Goal: Information Seeking & Learning: Learn about a topic

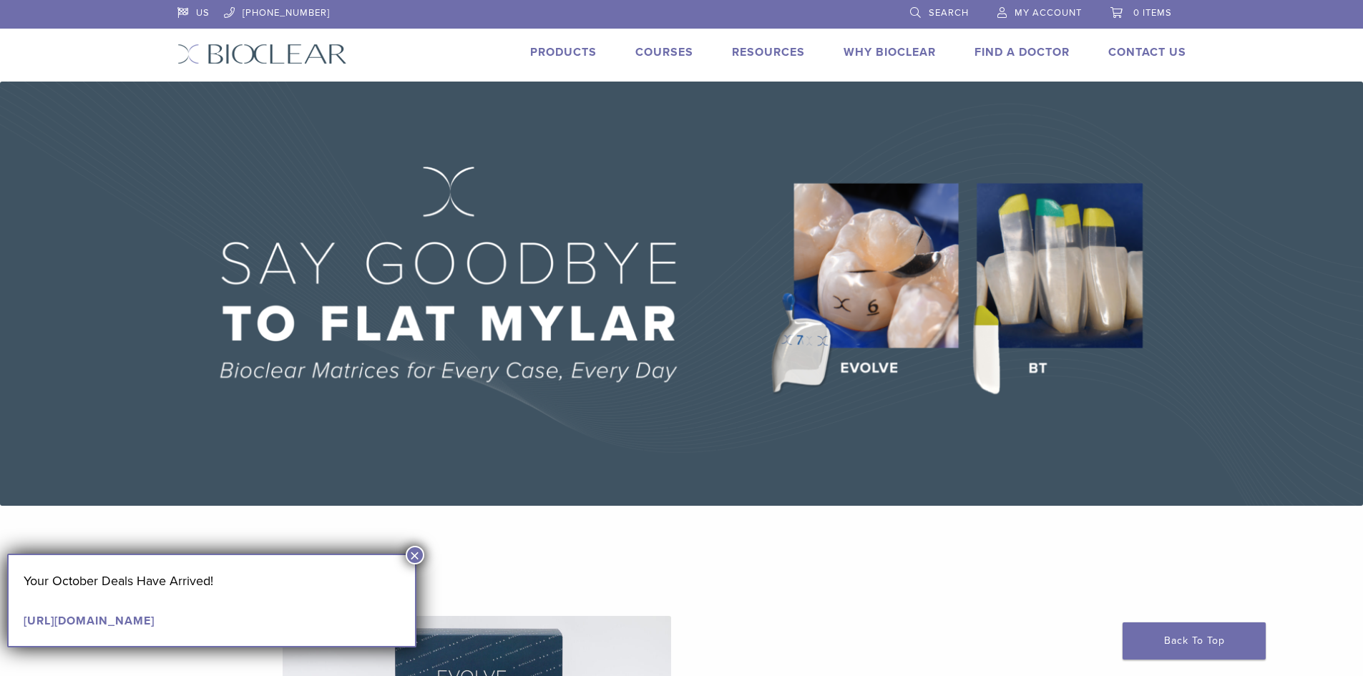
click at [414, 551] on button "×" at bounding box center [415, 555] width 19 height 19
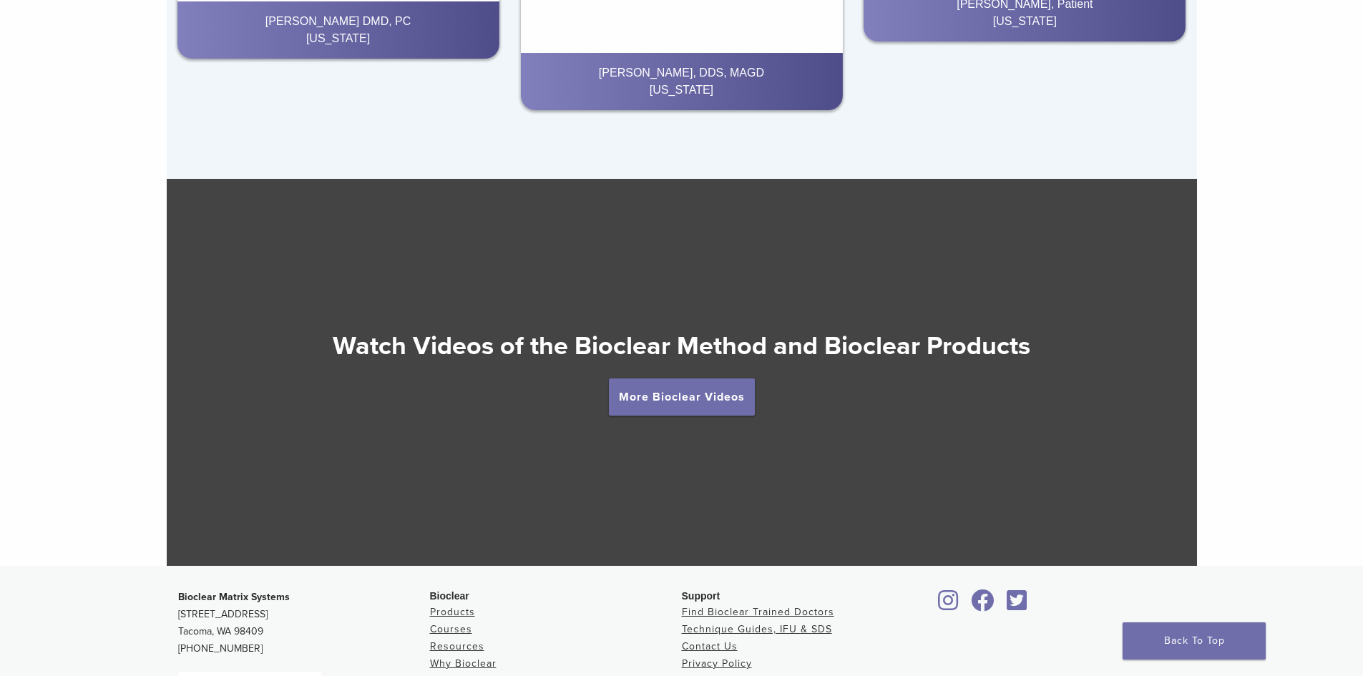
scroll to position [2433, 0]
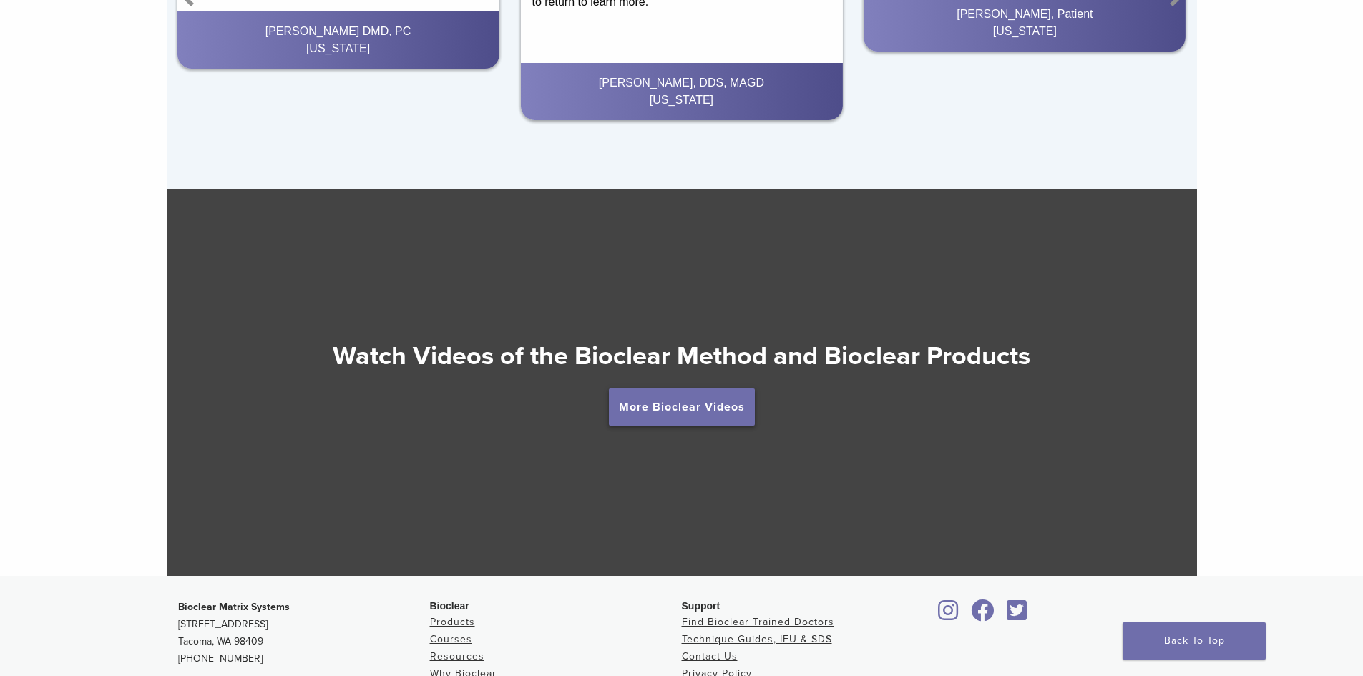
click at [701, 419] on link "More Bioclear Videos" at bounding box center [682, 407] width 146 height 37
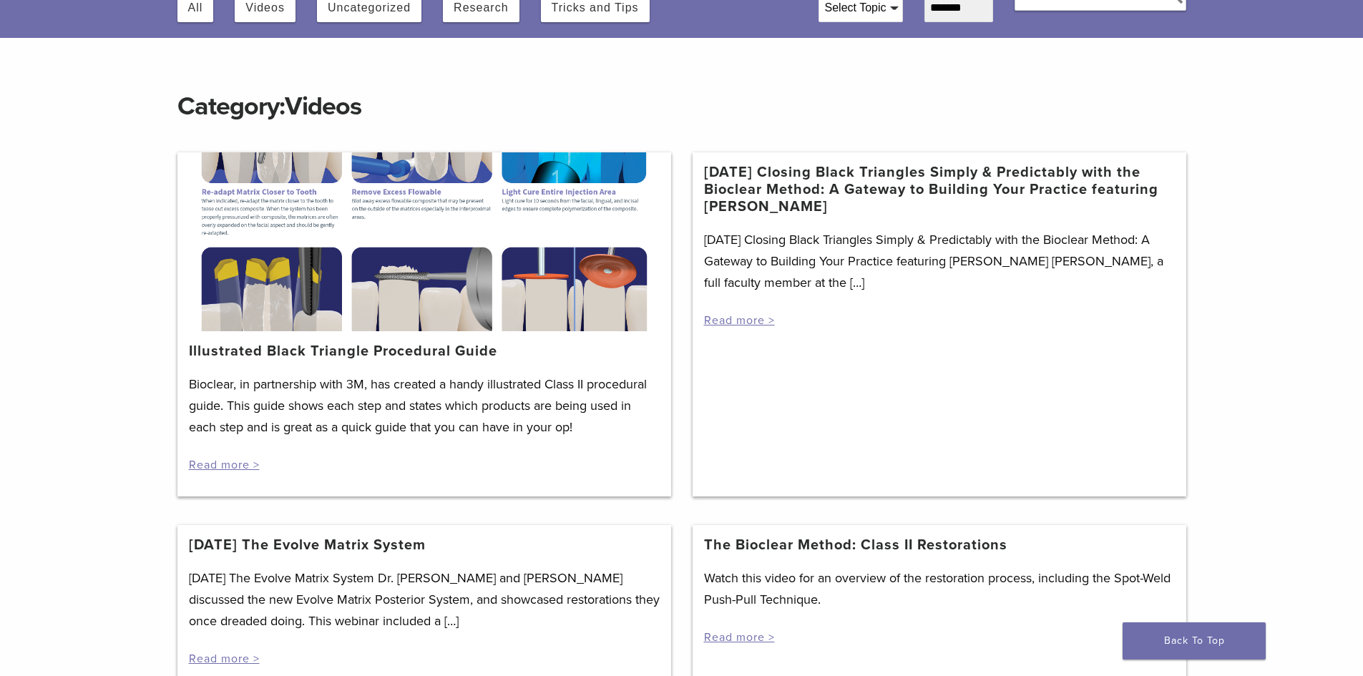
scroll to position [72, 0]
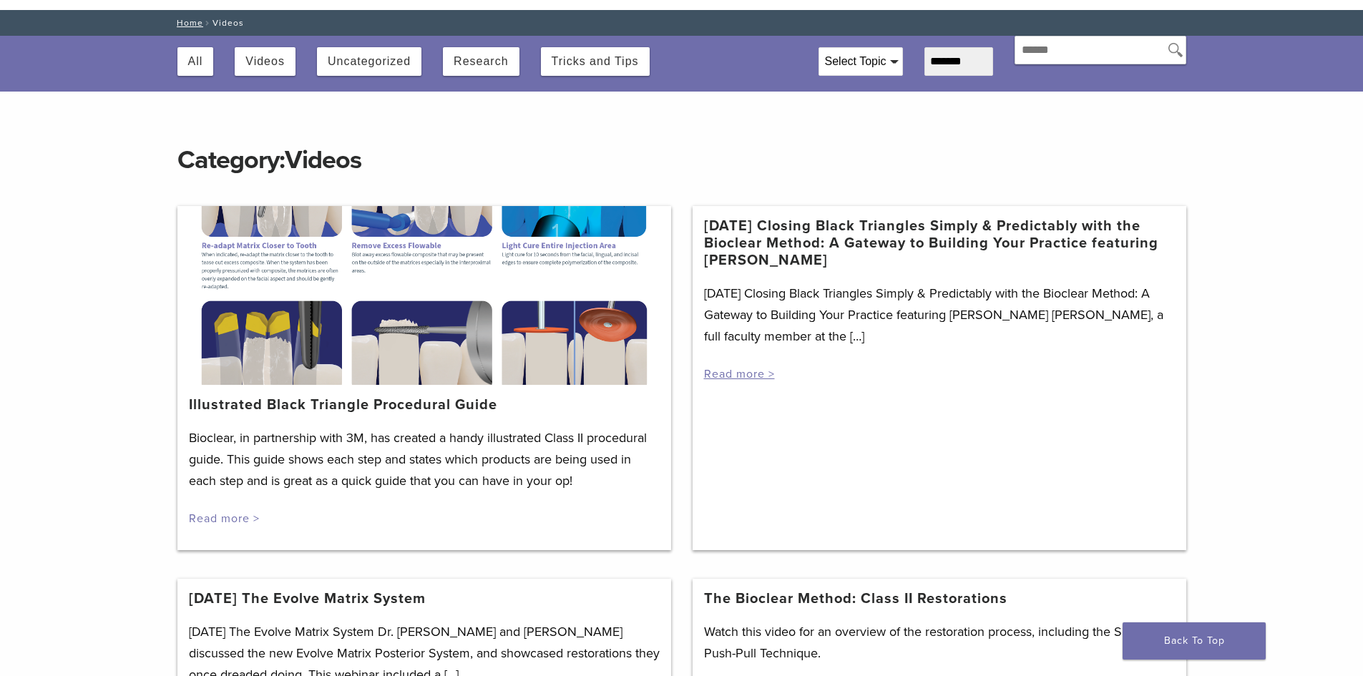
click at [223, 519] on link "Read more >" at bounding box center [224, 519] width 71 height 14
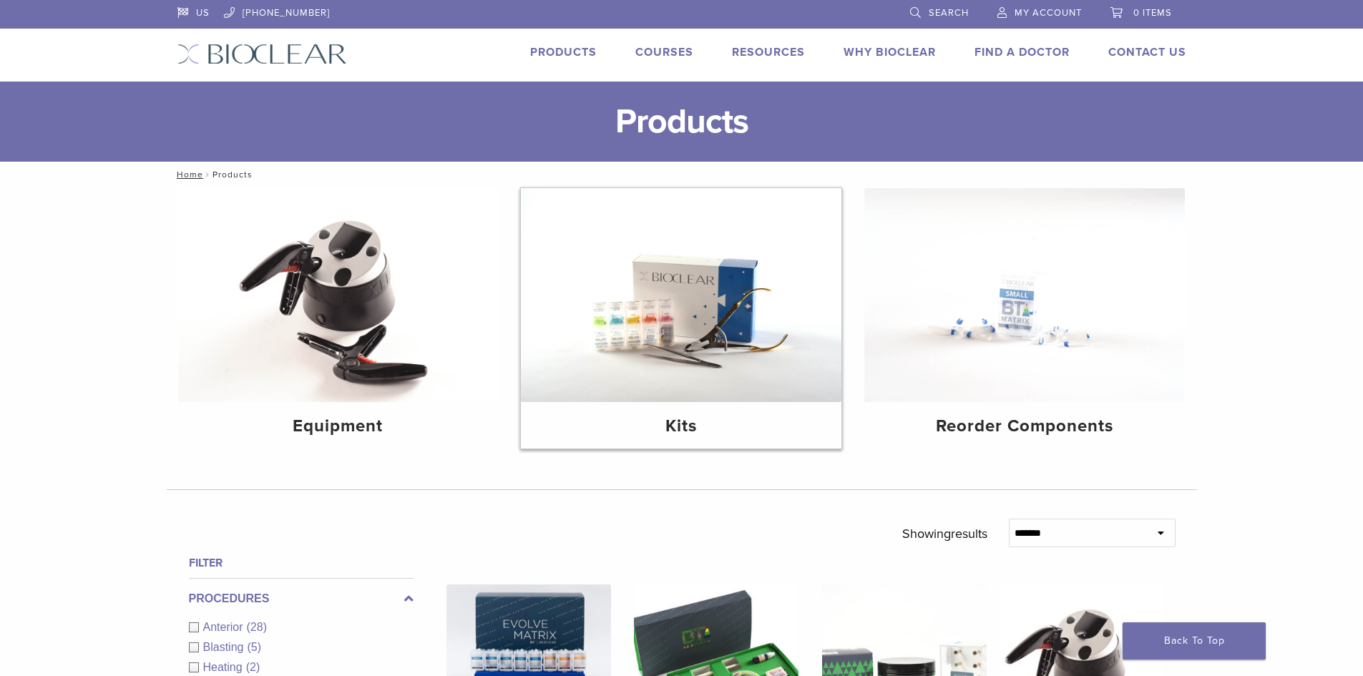
click at [722, 390] on img at bounding box center [681, 295] width 321 height 214
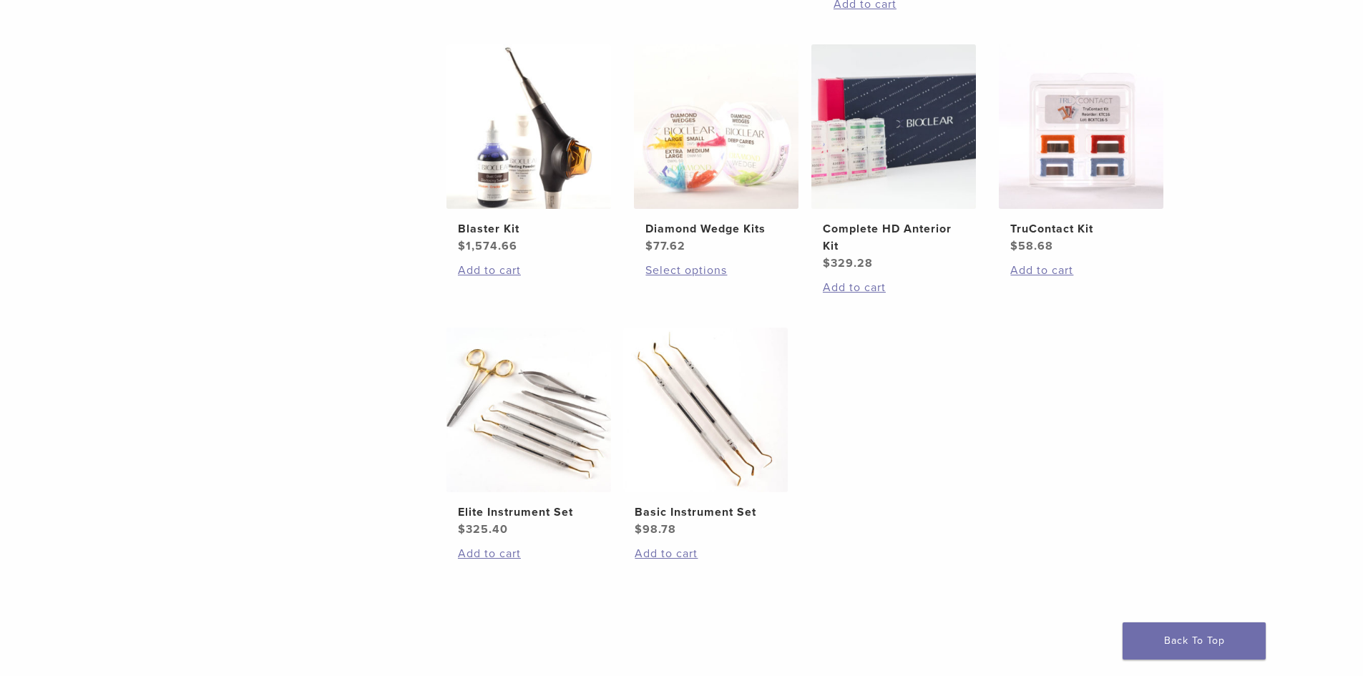
scroll to position [644, 0]
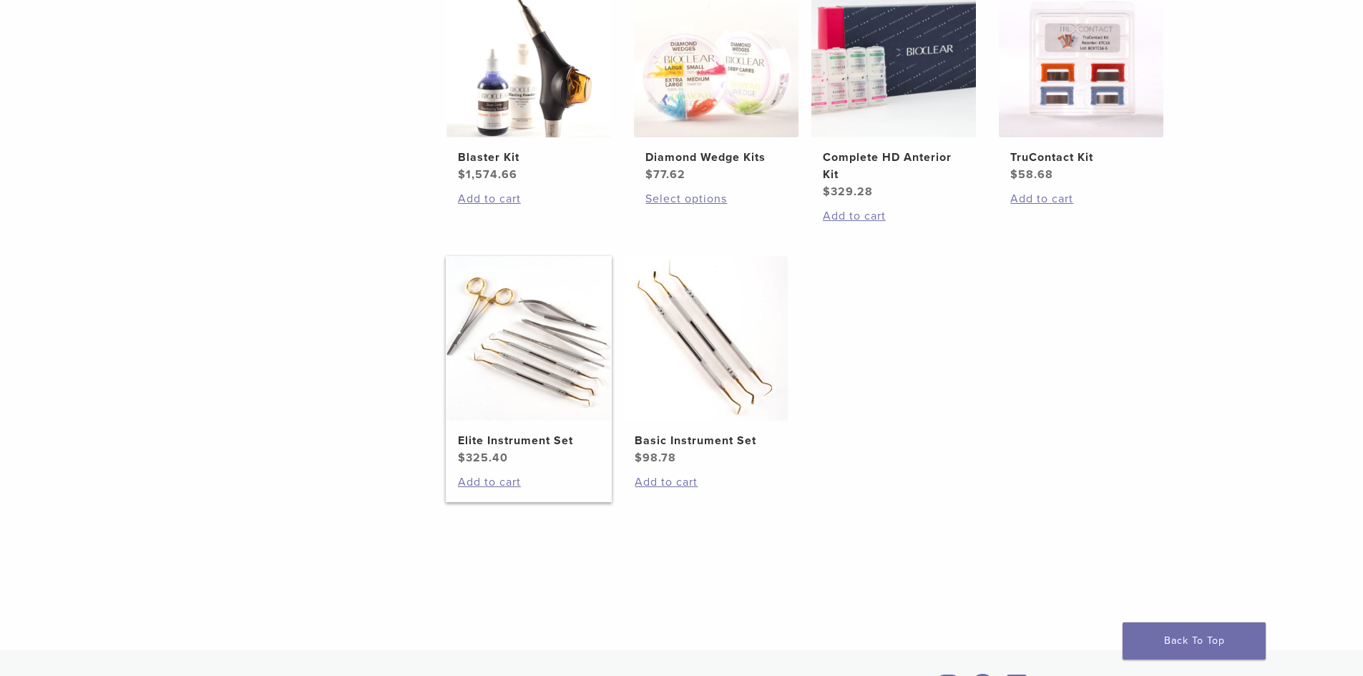
click at [532, 437] on h2 "Elite Instrument Set" at bounding box center [529, 440] width 142 height 17
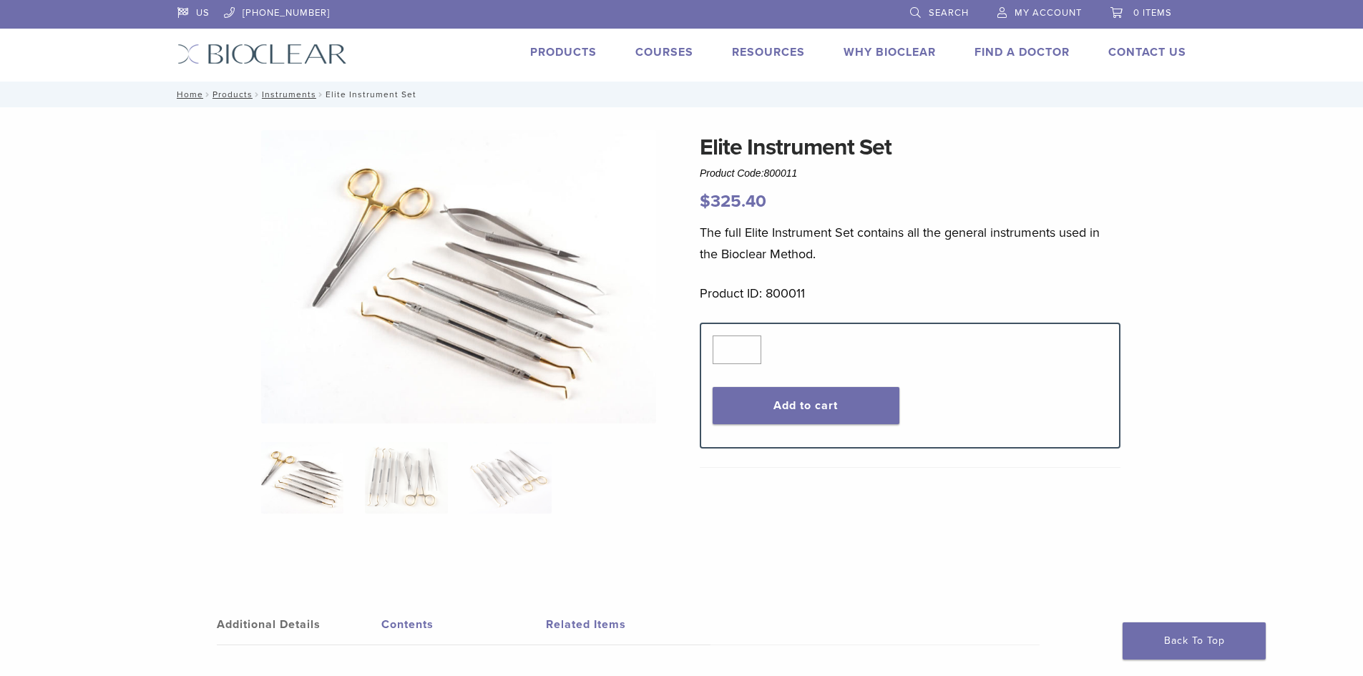
click at [495, 318] on img at bounding box center [458, 276] width 395 height 293
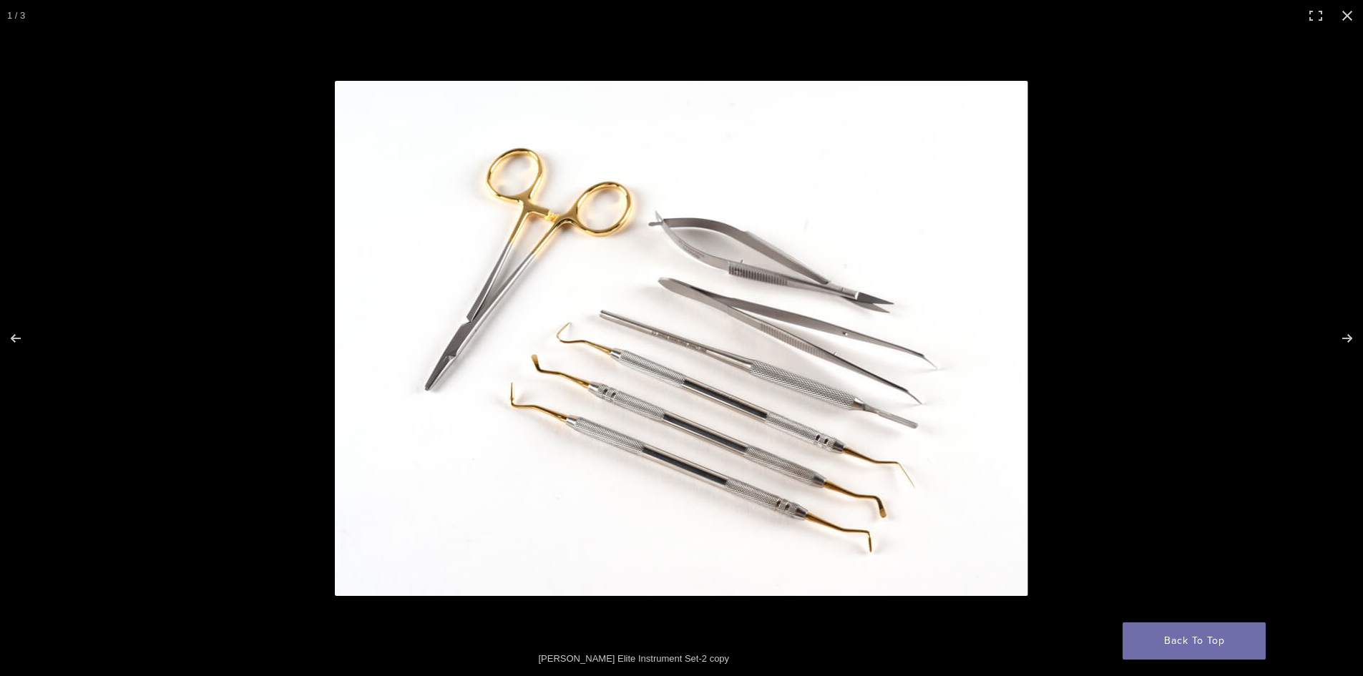
click at [658, 466] on img "Full screen image" at bounding box center [681, 338] width 693 height 515
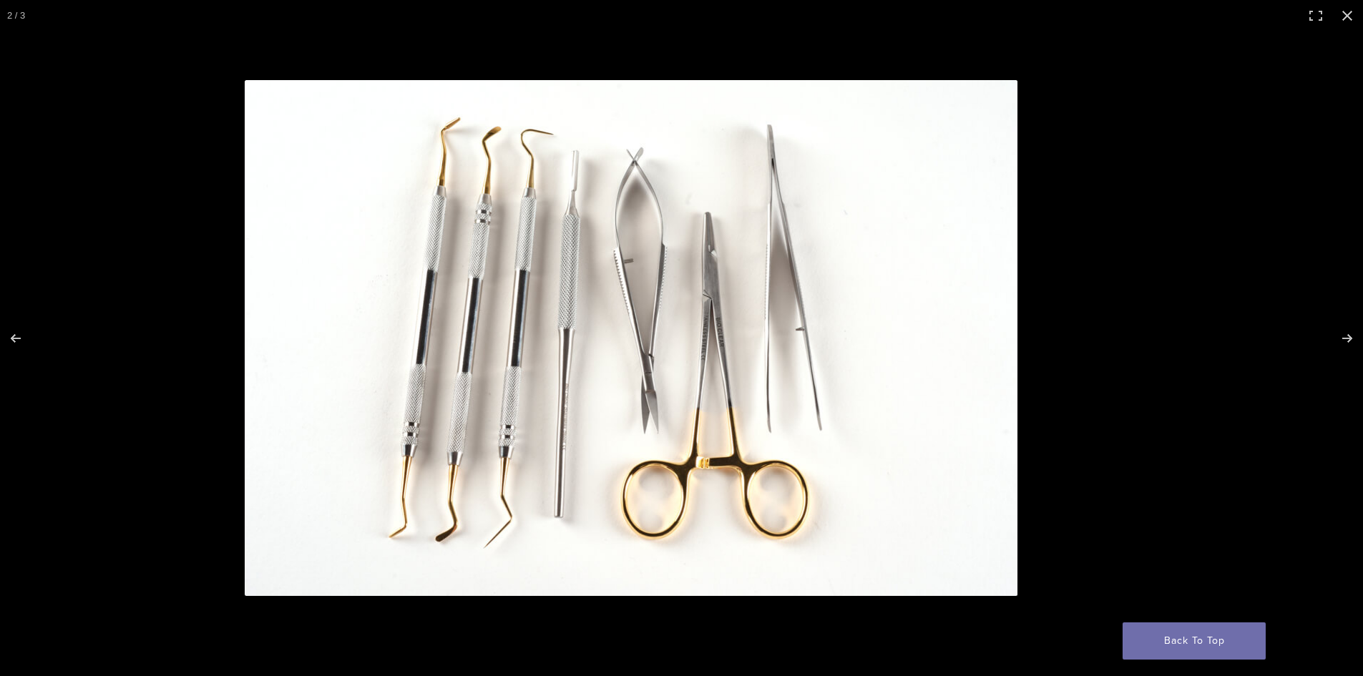
click at [598, 457] on img "Full screen image" at bounding box center [631, 338] width 773 height 516
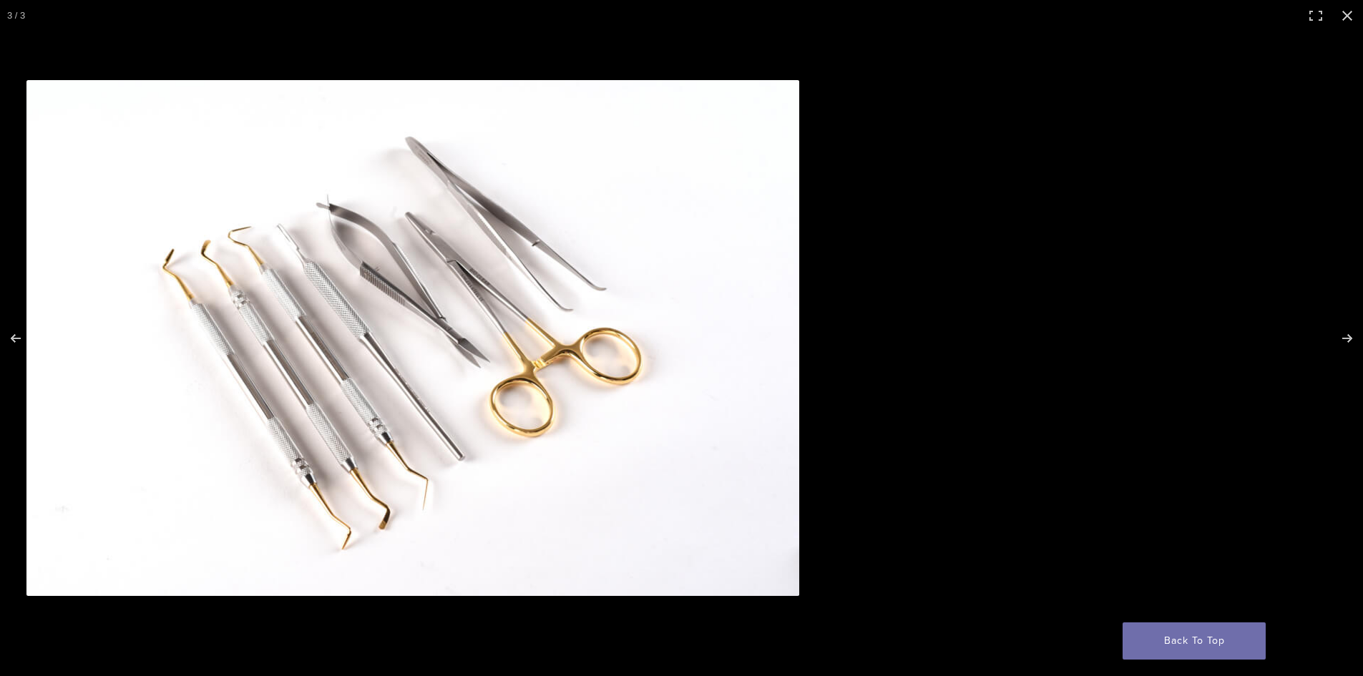
click at [333, 444] on img "Full screen image" at bounding box center [412, 338] width 773 height 516
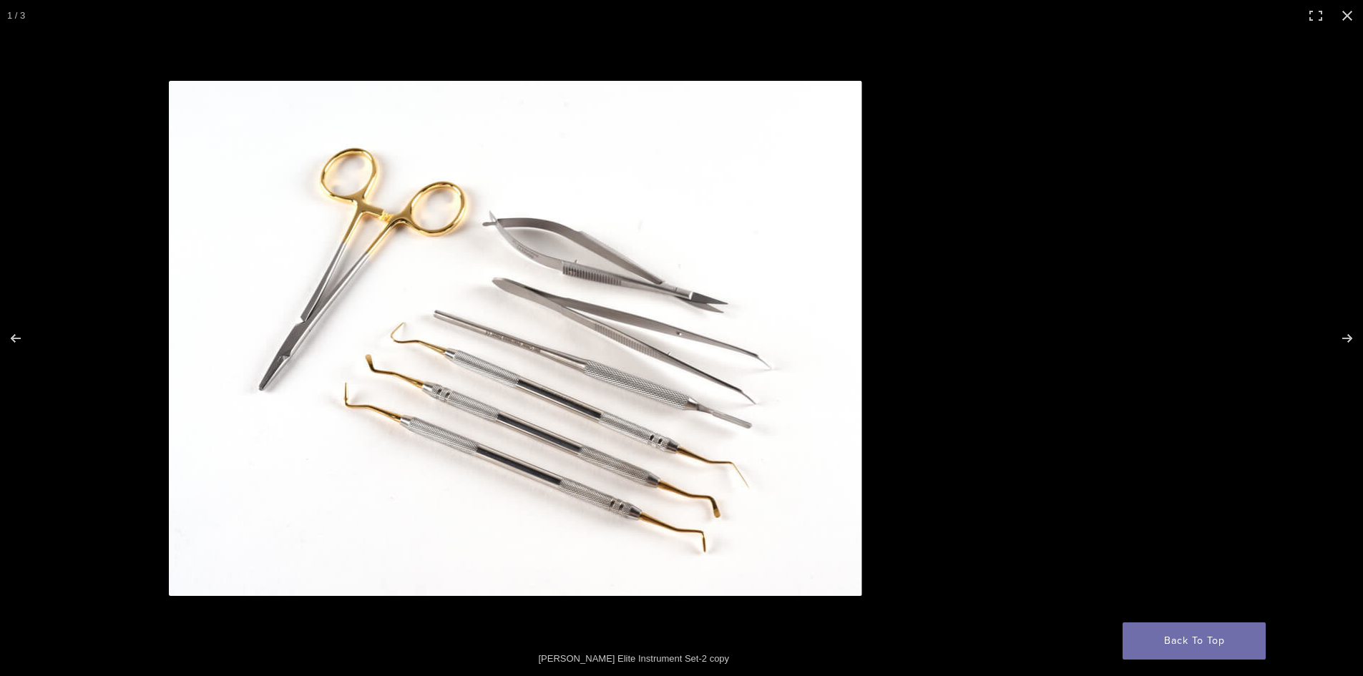
click at [169, 437] on img "Full screen image" at bounding box center [515, 338] width 693 height 515
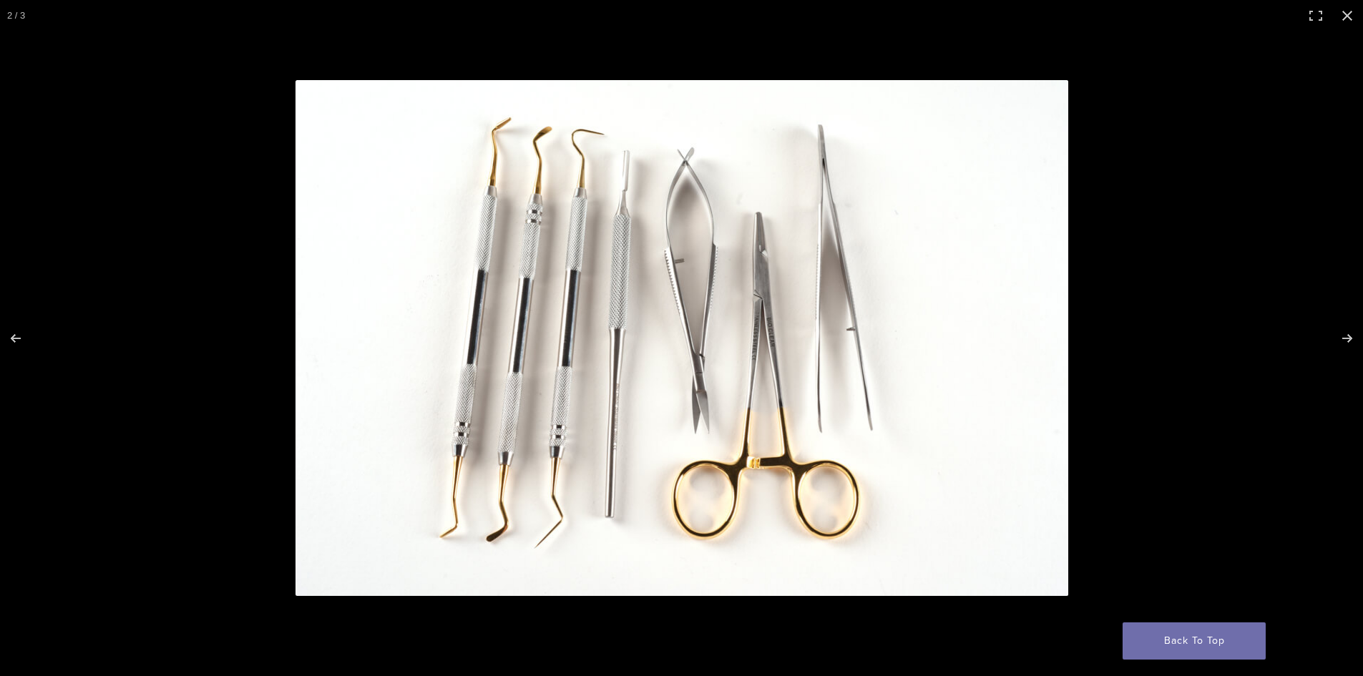
click at [296, 414] on img "Full screen image" at bounding box center [682, 338] width 773 height 516
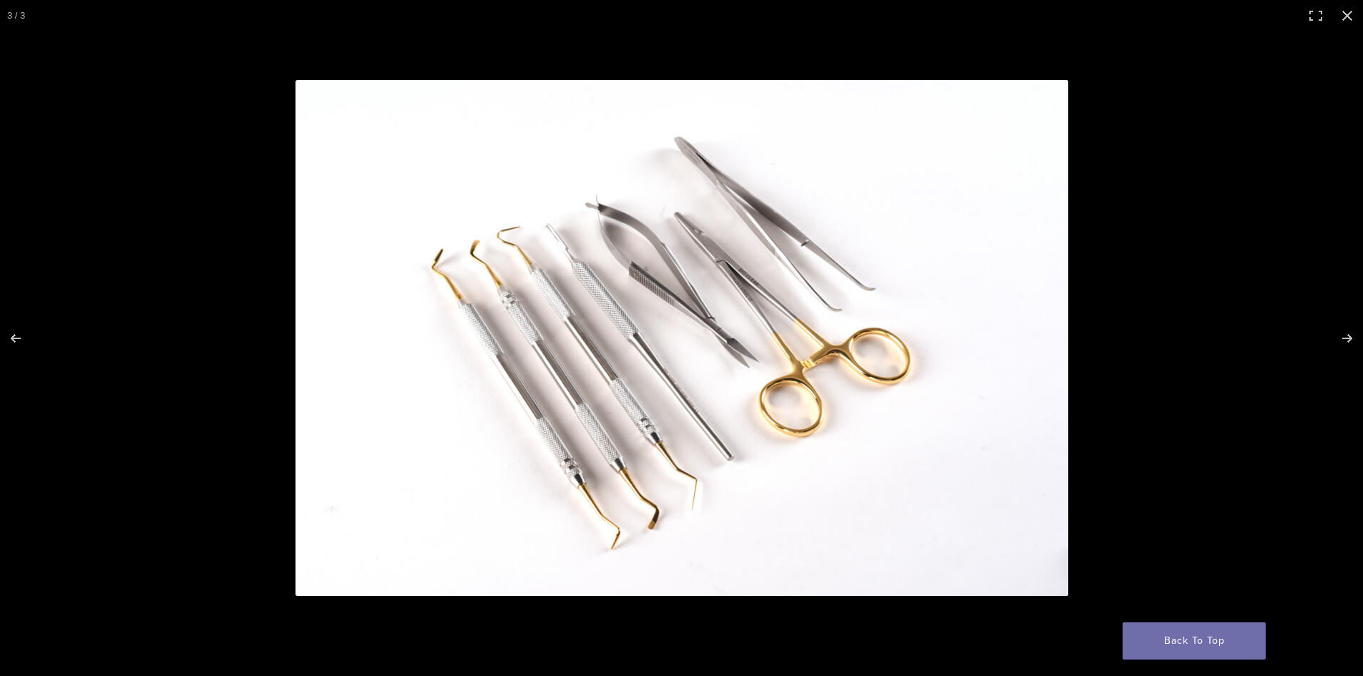
click at [296, 393] on img "Full screen image" at bounding box center [682, 338] width 773 height 516
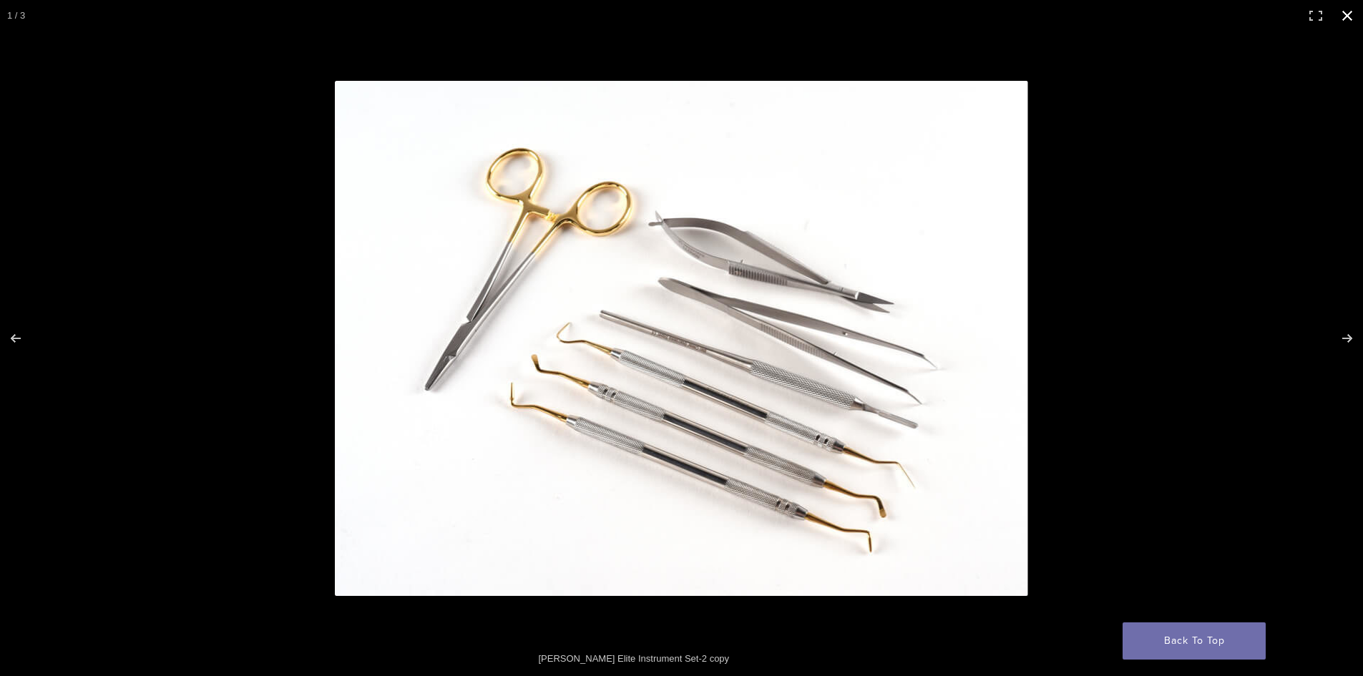
click at [1351, 16] on button "Close (Esc)" at bounding box center [1347, 15] width 31 height 31
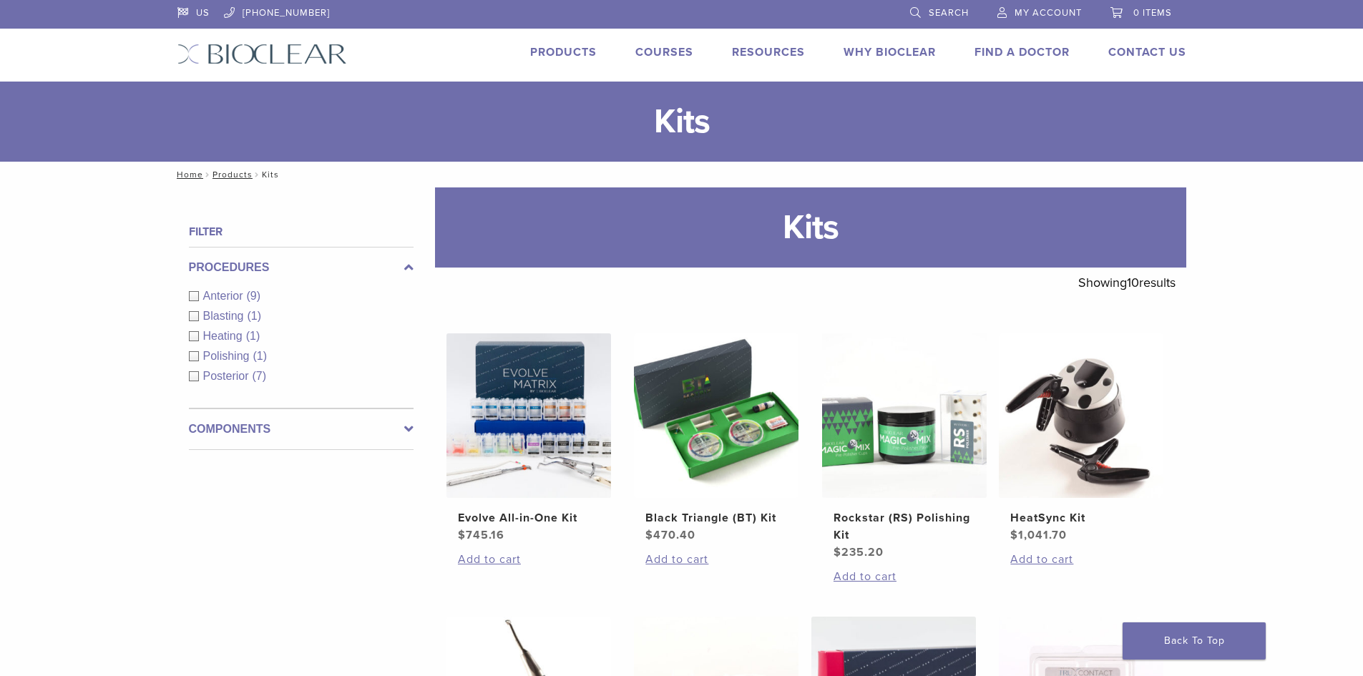
scroll to position [809, 0]
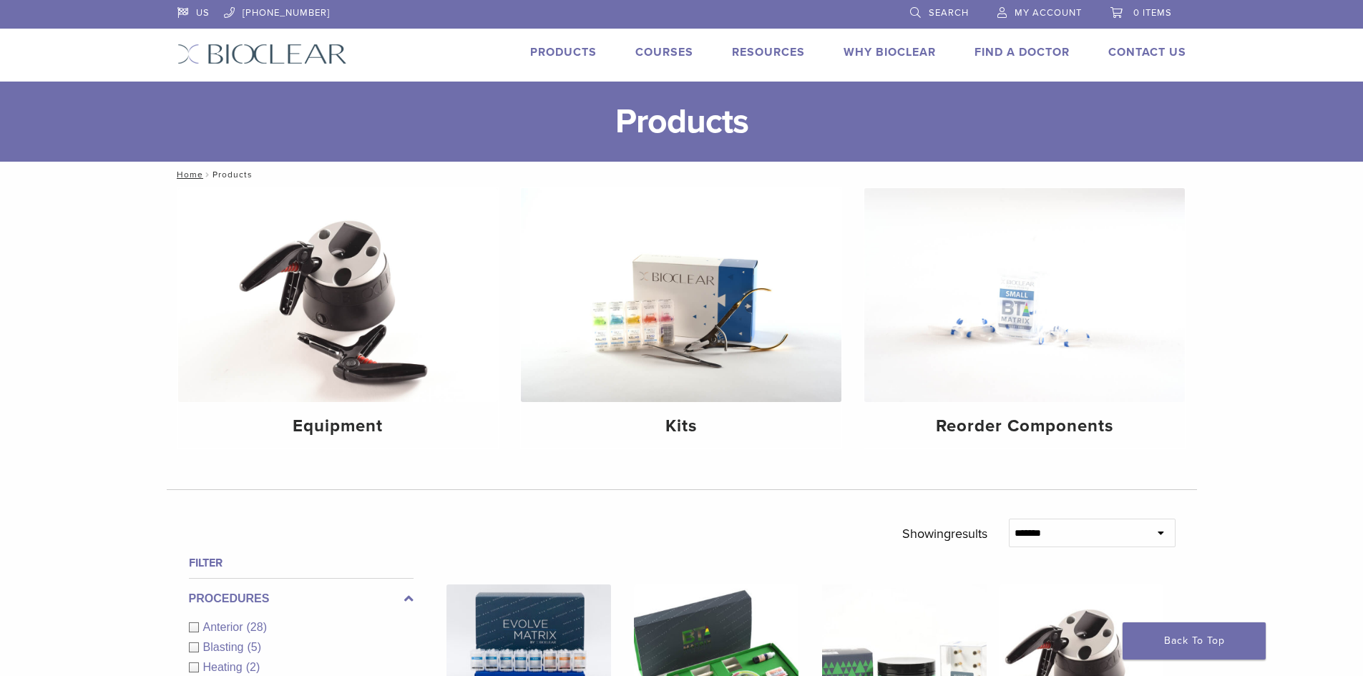
click at [673, 49] on link "Courses" at bounding box center [665, 52] width 58 height 14
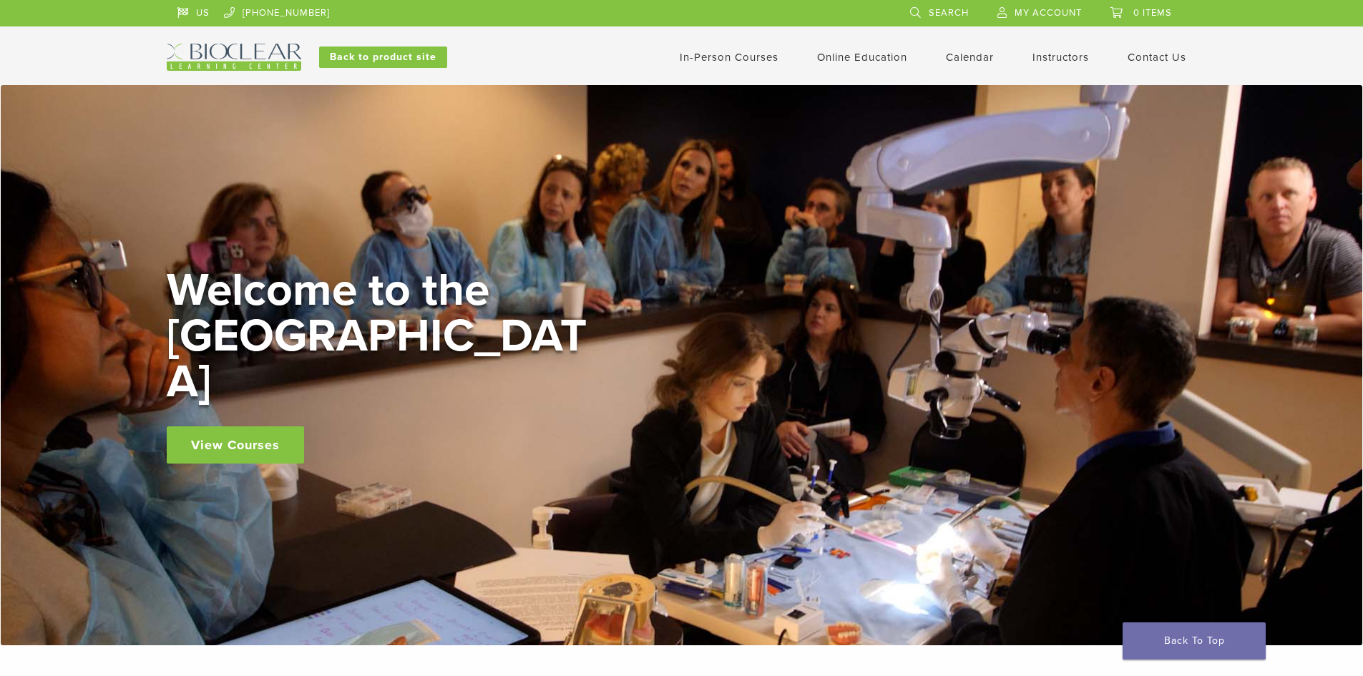
click at [223, 429] on link "View Courses" at bounding box center [235, 445] width 137 height 37
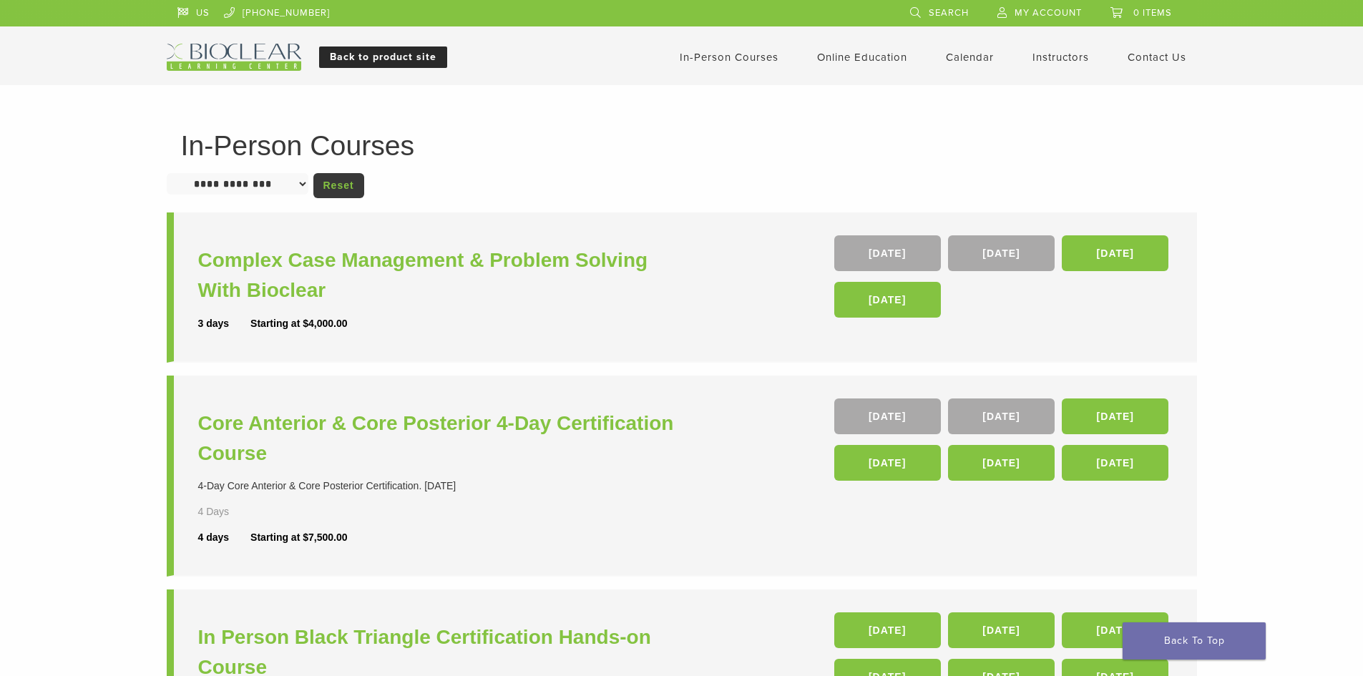
click at [390, 59] on link "Back to product site" at bounding box center [383, 57] width 128 height 21
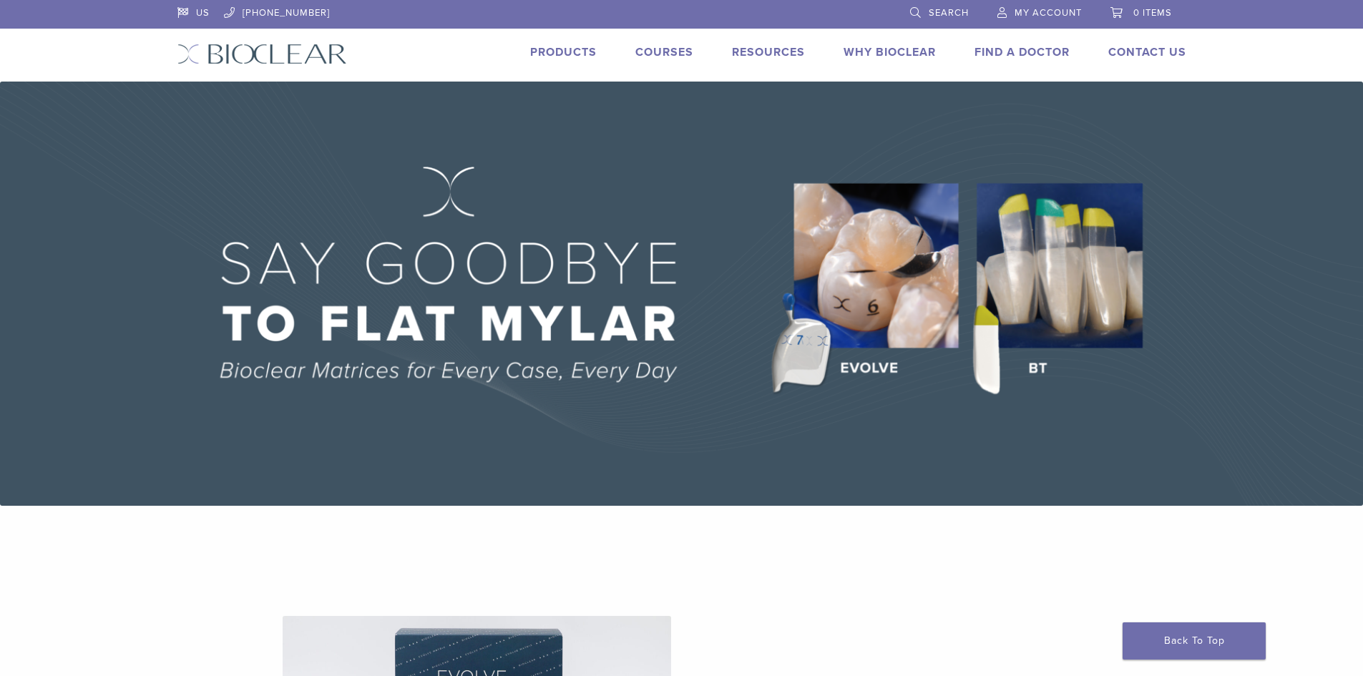
click at [863, 346] on img at bounding box center [681, 294] width 1363 height 424
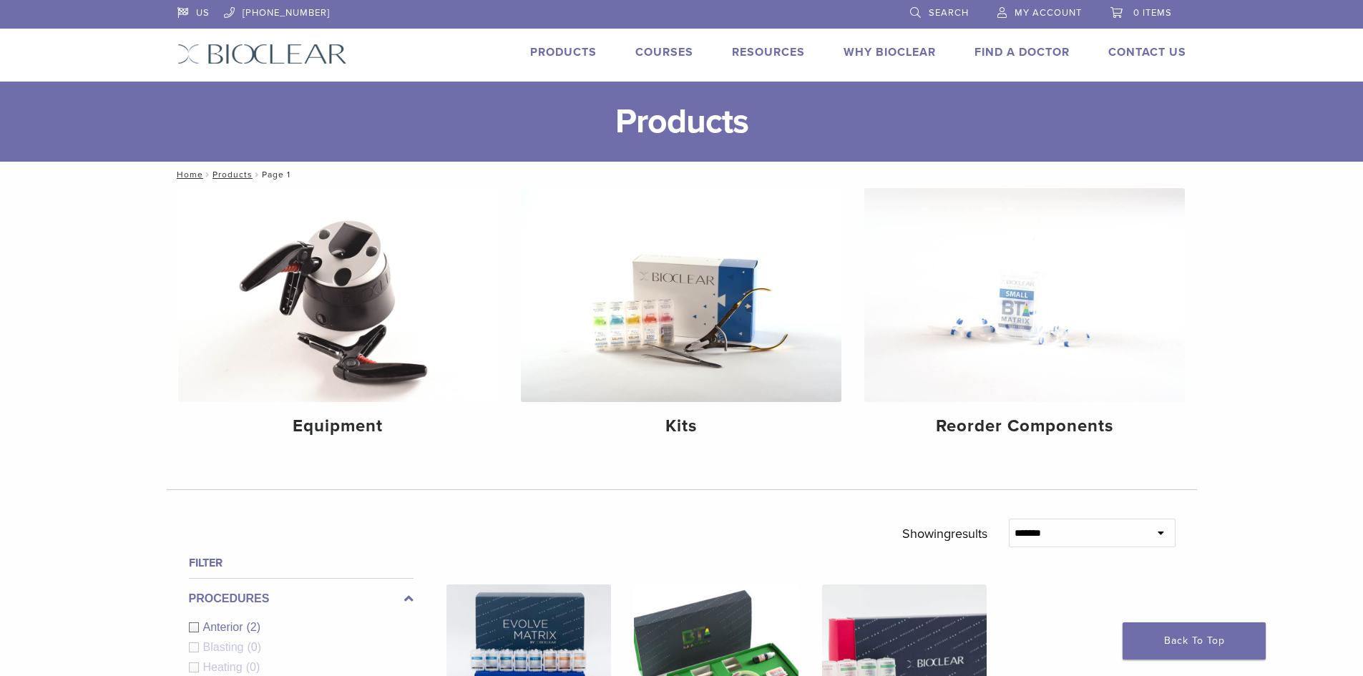
click at [877, 47] on link "Why Bioclear" at bounding box center [890, 52] width 92 height 14
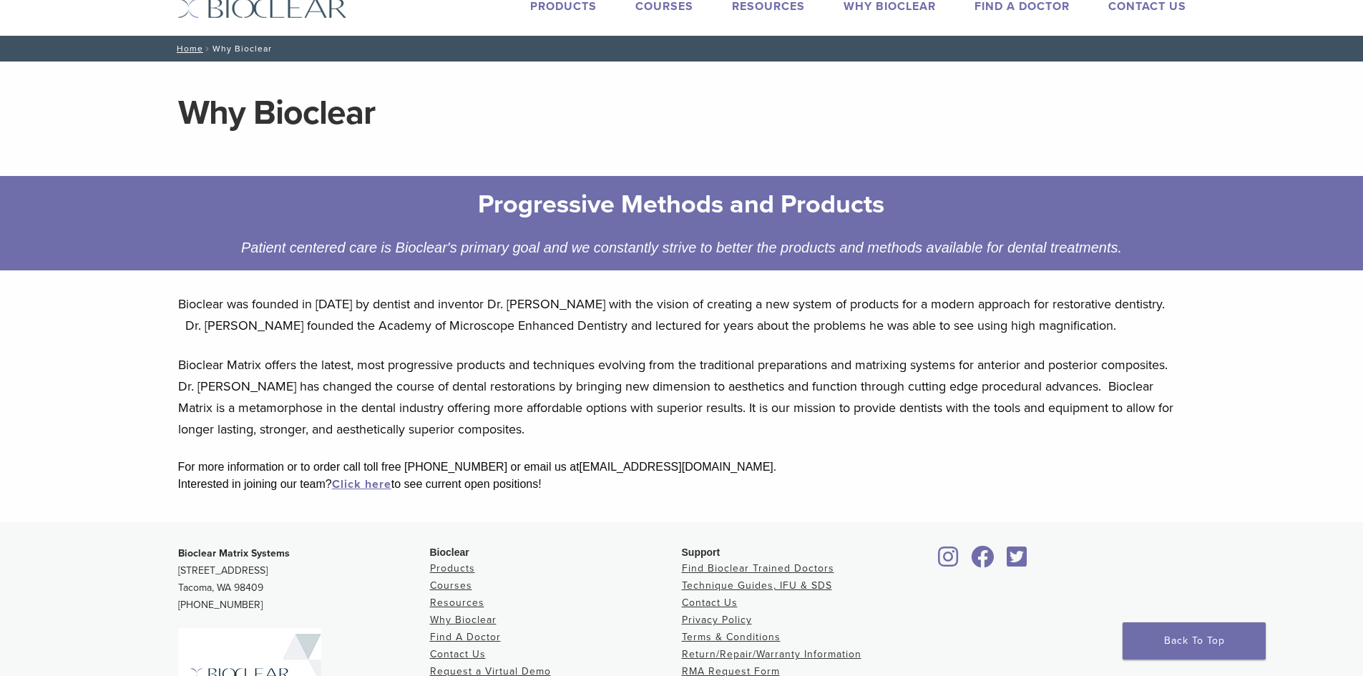
scroll to position [72, 0]
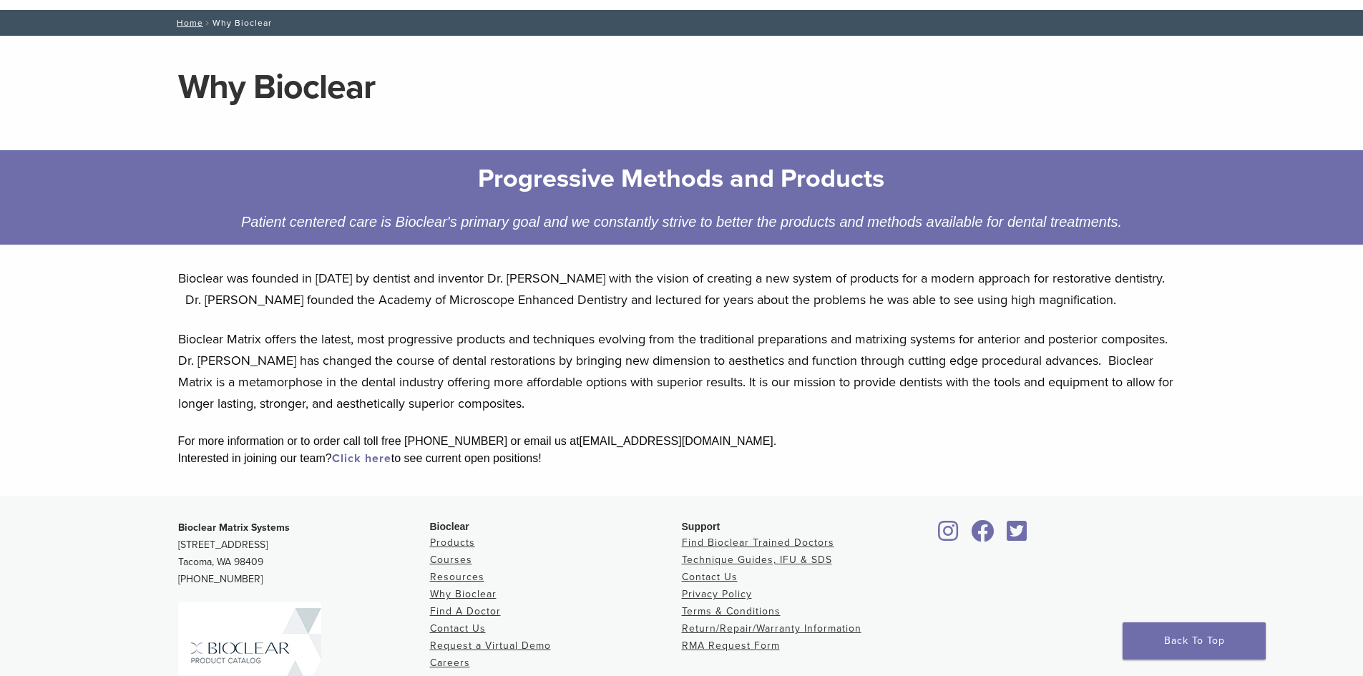
click at [359, 462] on link "Click here" at bounding box center [361, 459] width 59 height 14
